Goal: Transaction & Acquisition: Purchase product/service

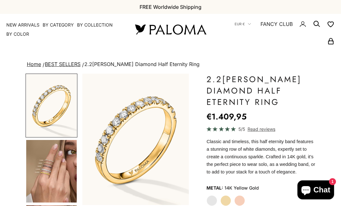
scroll to position [116, 0]
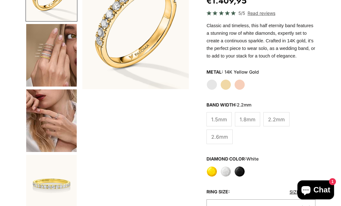
click at [211, 90] on label "White Gold" at bounding box center [212, 84] width 11 height 11
click at [53, 60] on img "Go to item 4" at bounding box center [51, 55] width 51 height 63
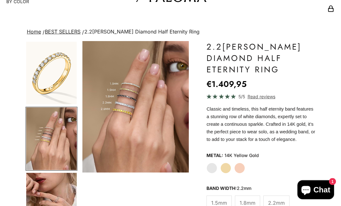
scroll to position [34, 0]
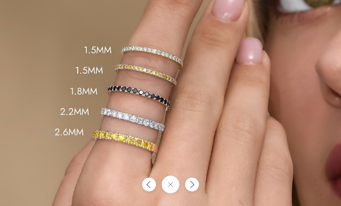
click at [168, 193] on button "Close gallery" at bounding box center [171, 185] width 18 height 18
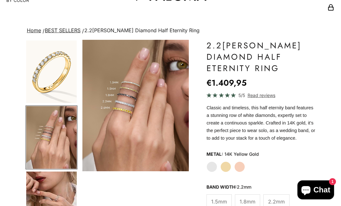
click at [47, 206] on img "Go to item 5" at bounding box center [51, 203] width 51 height 63
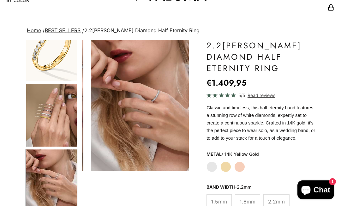
scroll to position [24, 0]
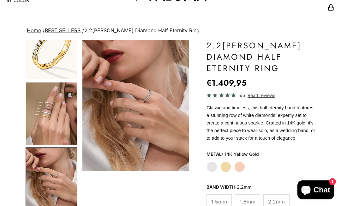
click at [162, 91] on img "Item 5 of 23" at bounding box center [136, 106] width 107 height 132
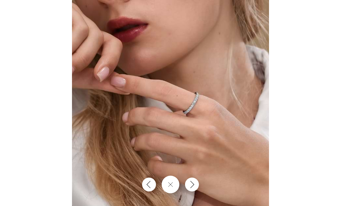
click at [219, 122] on img at bounding box center [170, 122] width 197 height 244
click at [240, 30] on div at bounding box center [170, 103] width 341 height 206
click at [240, 10] on div at bounding box center [170, 103] width 341 height 206
click at [20, 6] on div at bounding box center [170, 103] width 341 height 206
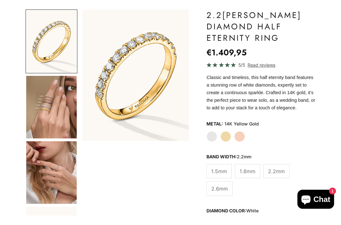
scroll to position [74, 0]
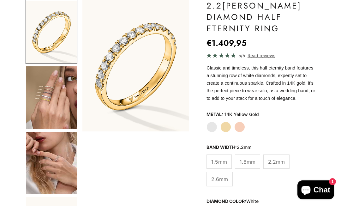
click at [218, 183] on span "2.6mm" at bounding box center [219, 179] width 17 height 8
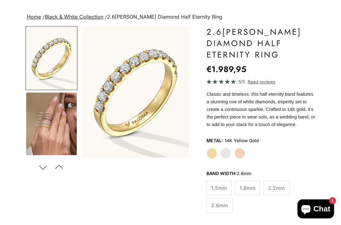
scroll to position [66, 0]
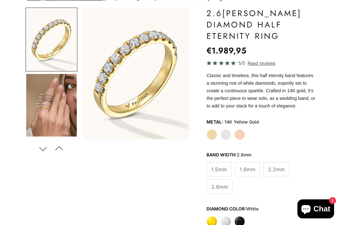
click at [61, 147] on button "Previous" at bounding box center [59, 148] width 14 height 15
click at [226, 140] on label "White Gold" at bounding box center [226, 134] width 11 height 11
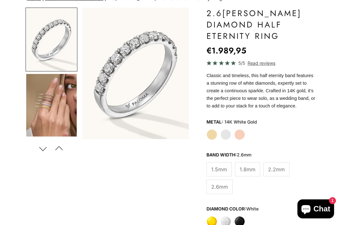
click at [47, 150] on button "Next" at bounding box center [43, 148] width 14 height 15
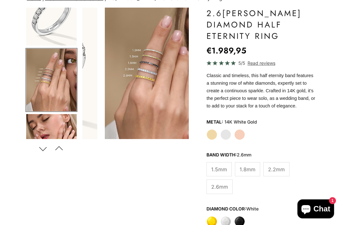
scroll to position [31, 0]
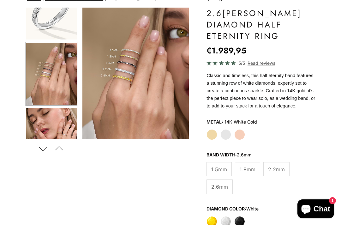
click at [43, 150] on button "Next" at bounding box center [43, 148] width 14 height 15
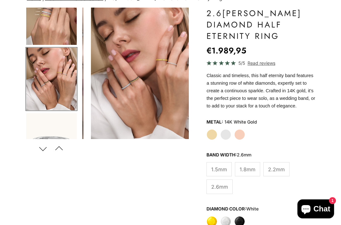
scroll to position [0, 228]
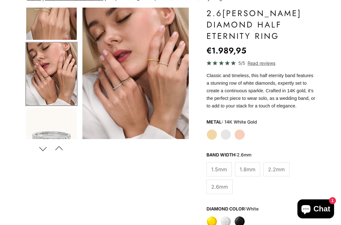
click at [152, 86] on img "Item 5 of 22" at bounding box center [136, 74] width 107 height 132
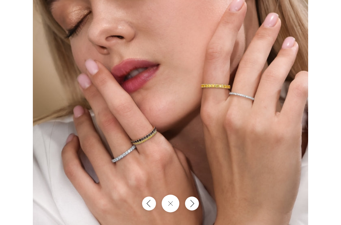
click at [166, 212] on button "Close gallery" at bounding box center [171, 204] width 18 height 18
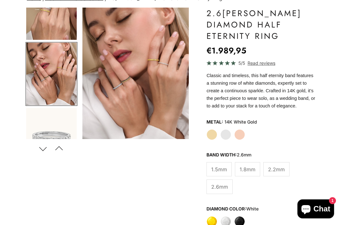
click at [44, 153] on button "Next" at bounding box center [43, 148] width 14 height 15
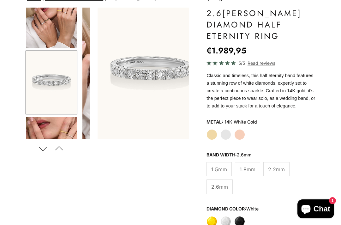
scroll to position [162, 0]
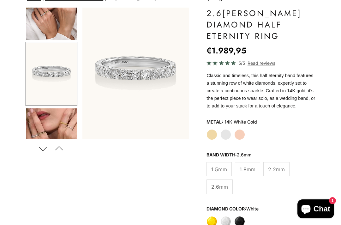
click at [43, 150] on button "Next" at bounding box center [43, 148] width 14 height 15
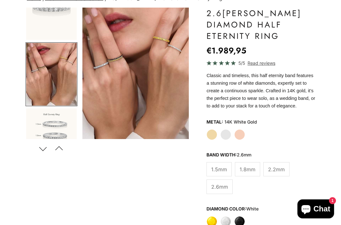
scroll to position [228, 0]
click at [41, 156] on button "Next" at bounding box center [43, 148] width 14 height 15
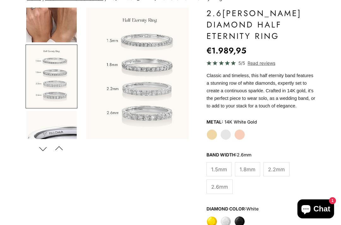
scroll to position [293, 0]
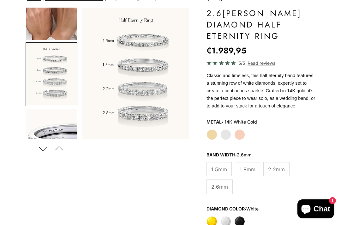
click at [57, 81] on img "Go to item 10" at bounding box center [51, 74] width 51 height 63
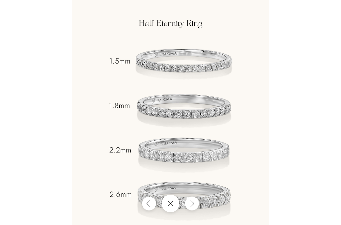
click at [169, 206] on icon "Close gallery" at bounding box center [170, 203] width 5 height 5
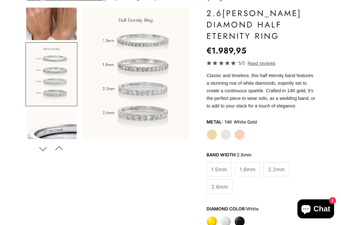
click at [275, 174] on span "2.2mm" at bounding box center [276, 169] width 17 height 8
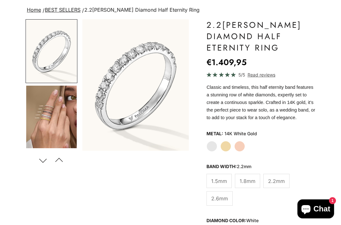
scroll to position [54, 0]
click at [43, 163] on button "Next" at bounding box center [43, 160] width 14 height 15
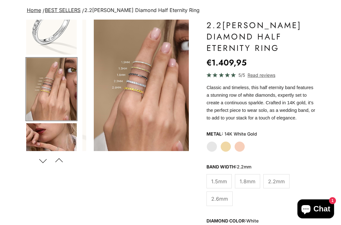
scroll to position [0, 114]
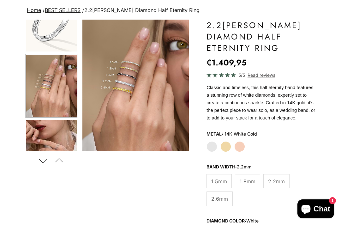
click at [39, 168] on button "Next" at bounding box center [43, 160] width 14 height 15
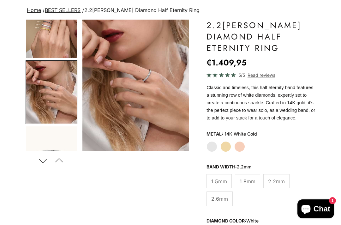
scroll to position [97, 0]
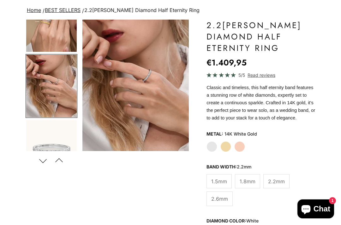
click at [158, 96] on img "Item 5 of 23" at bounding box center [136, 86] width 107 height 132
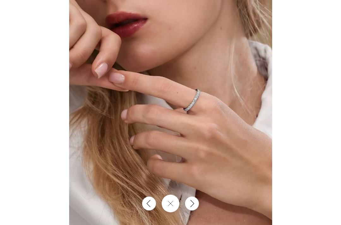
click at [169, 206] on icon "Close gallery" at bounding box center [170, 203] width 5 height 5
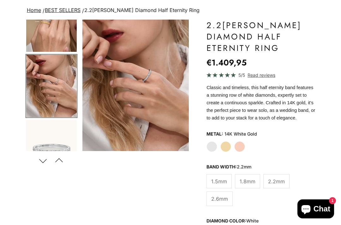
click at [42, 166] on button "Next" at bounding box center [43, 160] width 14 height 15
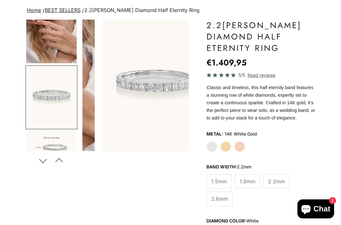
scroll to position [162, 0]
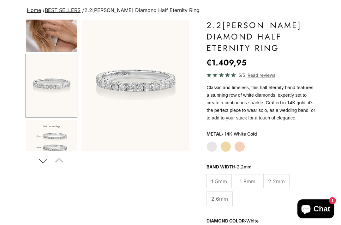
click at [42, 168] on button "Next" at bounding box center [43, 160] width 14 height 15
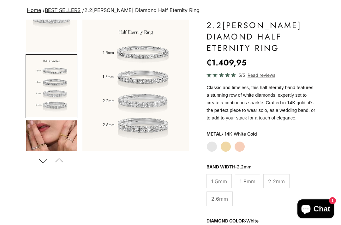
scroll to position [228, 0]
click at [41, 164] on button "Next" at bounding box center [43, 160] width 14 height 15
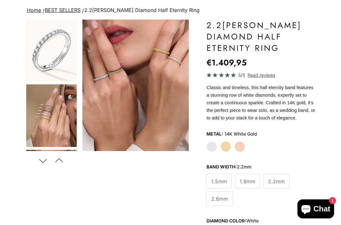
scroll to position [2, 0]
click at [56, 118] on img "Go to item 4" at bounding box center [51, 115] width 51 height 63
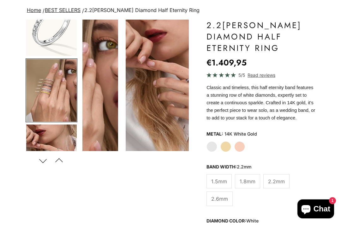
scroll to position [31, 0]
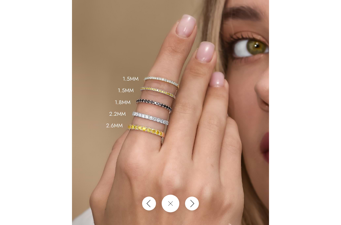
click at [168, 212] on button "Close gallery" at bounding box center [171, 204] width 18 height 18
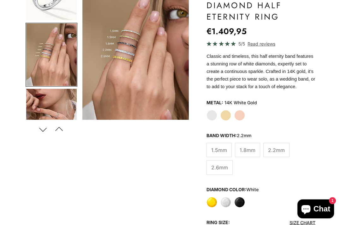
scroll to position [85, 0]
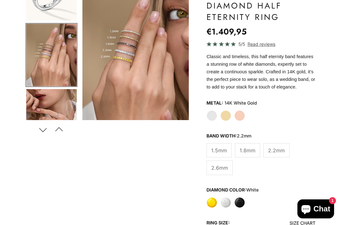
click at [219, 172] on span "2.6mm" at bounding box center [219, 168] width 17 height 8
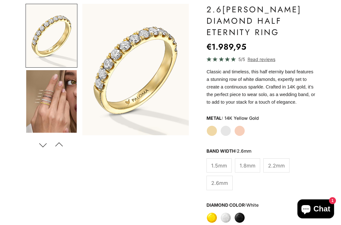
scroll to position [70, 0]
click at [45, 144] on button "Next" at bounding box center [43, 145] width 14 height 15
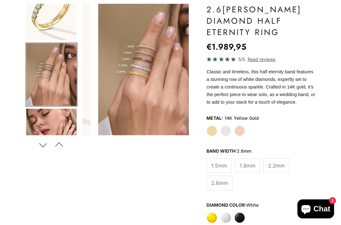
scroll to position [31, 0]
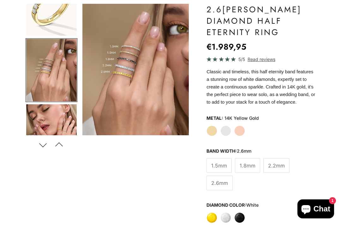
click at [42, 152] on button "Next" at bounding box center [43, 145] width 14 height 15
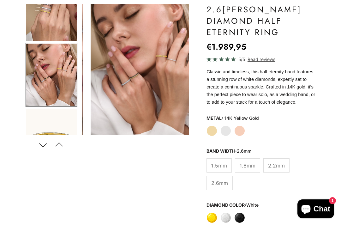
scroll to position [97, 0]
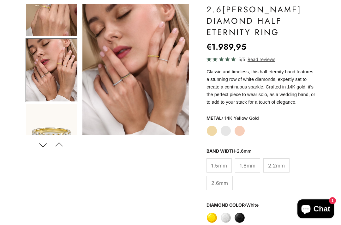
click at [43, 150] on button "Next" at bounding box center [43, 145] width 14 height 15
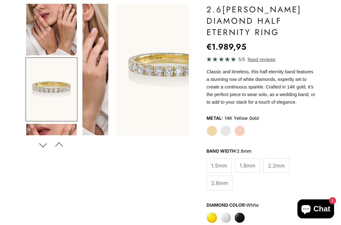
scroll to position [0, 343]
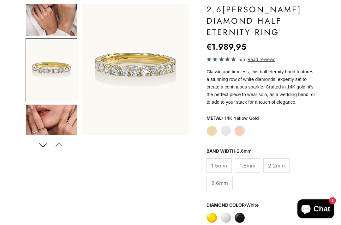
click at [42, 145] on button "Next" at bounding box center [43, 145] width 14 height 15
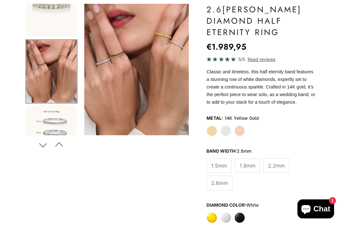
scroll to position [0, 457]
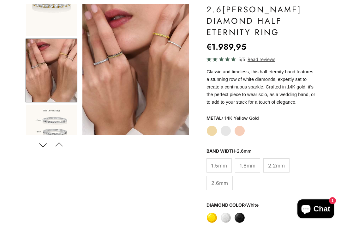
click at [226, 136] on label "White Gold" at bounding box center [226, 130] width 11 height 11
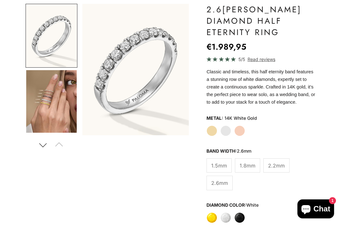
click at [42, 152] on button "Next" at bounding box center [43, 145] width 14 height 15
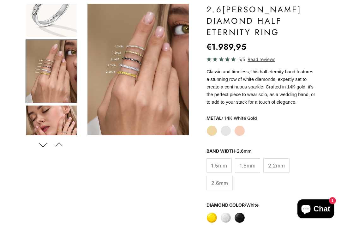
scroll to position [31, 0]
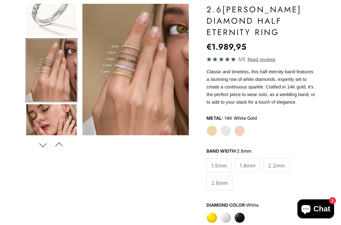
click at [42, 145] on button "Next" at bounding box center [43, 145] width 14 height 15
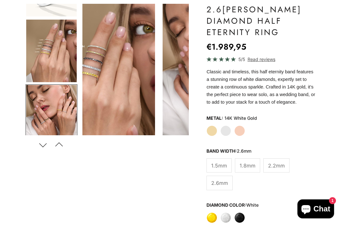
scroll to position [0, 0]
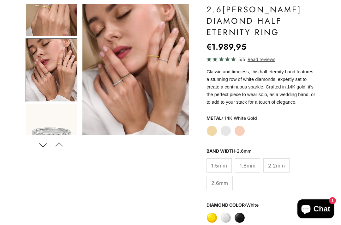
click at [43, 146] on button "Next" at bounding box center [43, 145] width 14 height 15
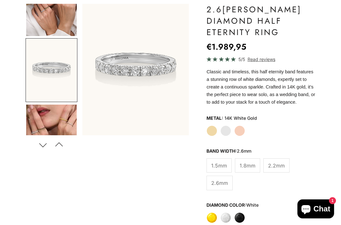
click at [45, 148] on button "Next" at bounding box center [43, 145] width 14 height 15
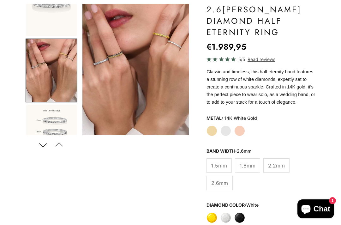
click at [43, 148] on button "Next" at bounding box center [43, 145] width 14 height 15
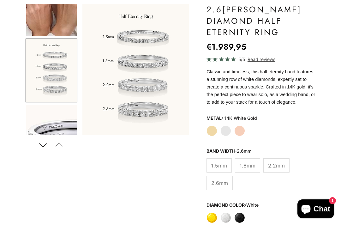
click at [43, 148] on button "Next" at bounding box center [43, 145] width 14 height 15
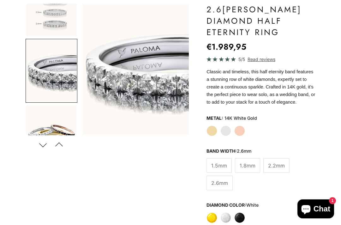
click at [44, 146] on button "Next" at bounding box center [43, 145] width 14 height 15
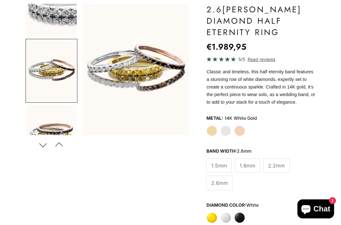
click at [44, 146] on button "Next" at bounding box center [43, 145] width 14 height 15
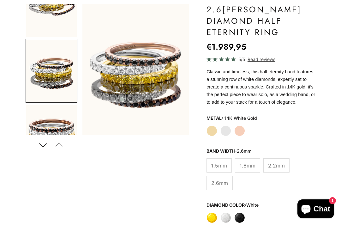
click at [44, 145] on button "Next" at bounding box center [43, 145] width 14 height 15
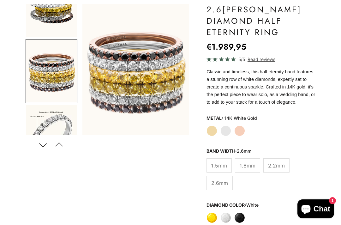
click at [44, 148] on button "Next" at bounding box center [43, 145] width 14 height 15
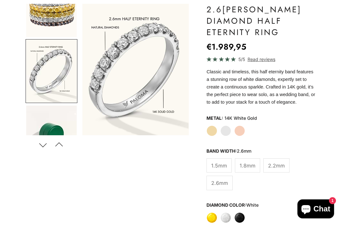
click at [60, 74] on img "Go to item 16" at bounding box center [51, 71] width 51 height 63
click at [59, 75] on img "Go to item 16" at bounding box center [51, 71] width 51 height 63
click at [61, 143] on button "Previous" at bounding box center [59, 145] width 14 height 15
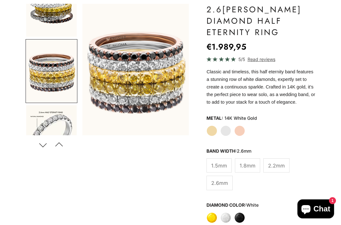
click at [61, 144] on button "Previous" at bounding box center [59, 145] width 14 height 15
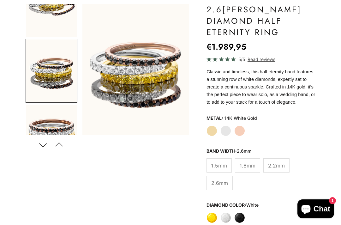
click at [284, 170] on label "2.2mm" at bounding box center [277, 165] width 26 height 14
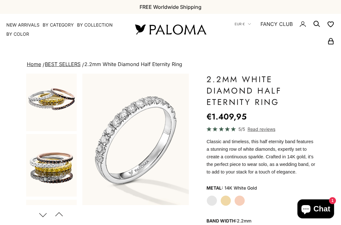
scroll to position [465, 0]
click at [53, 176] on img "Go to item 13" at bounding box center [51, 165] width 51 height 63
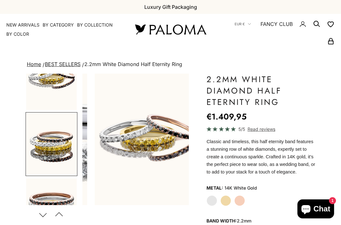
scroll to position [0, 914]
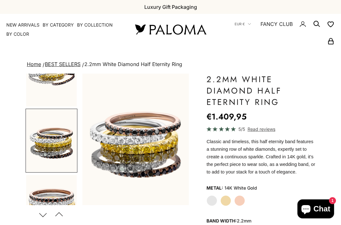
click at [156, 142] on img "Item 13 of 23" at bounding box center [136, 140] width 107 height 132
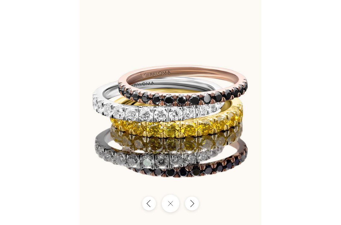
click at [170, 202] on icon "Close gallery" at bounding box center [170, 203] width 5 height 5
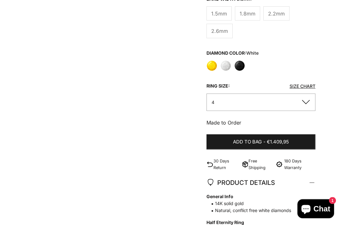
scroll to position [222, 0]
click at [299, 111] on button "4" at bounding box center [261, 102] width 109 height 17
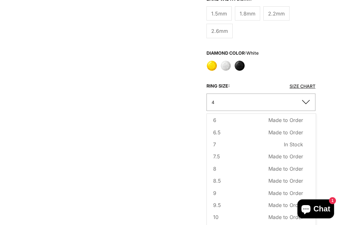
scroll to position [53, 0]
click at [278, 173] on span "Made to Order" at bounding box center [286, 168] width 35 height 8
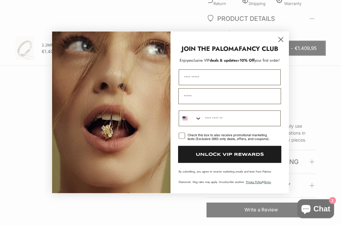
scroll to position [384, 0]
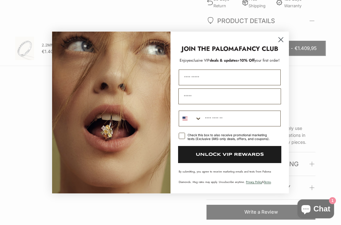
click at [278, 38] on circle "Close dialog" at bounding box center [281, 39] width 10 height 10
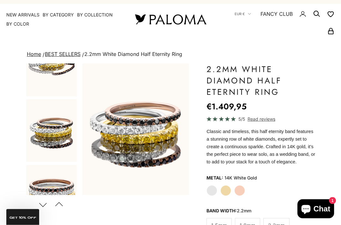
scroll to position [0, 0]
